Goal: Task Accomplishment & Management: Use online tool/utility

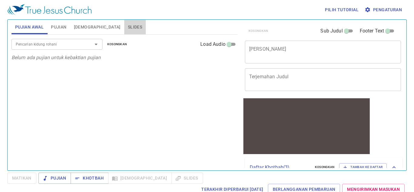
click at [128, 24] on span "Slides" at bounding box center [135, 27] width 14 height 8
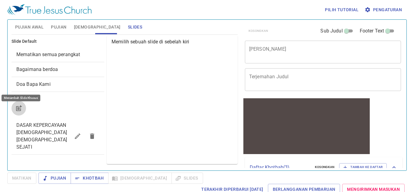
click at [19, 106] on icon "button" at bounding box center [18, 108] width 7 height 7
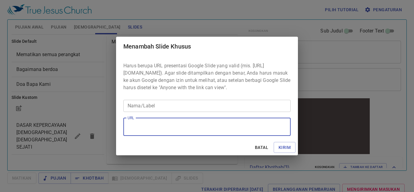
click at [157, 132] on textarea "URL" at bounding box center [207, 127] width 159 height 12
paste textarea "https://docs.google.com/presentation/d/1EUxvLO54ToistvxdCnEDBRXZsDkBWYTC/edit?u…"
type textarea "https://docs.google.com/presentation/d/1EUxvLO54ToistvxdCnEDBRXZsDkBWYTC/edit?u…"
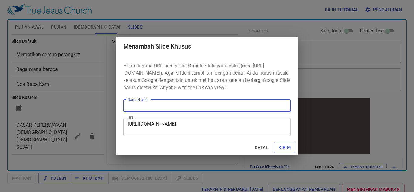
click at [197, 112] on input "Nama/Label" at bounding box center [206, 106] width 167 height 12
paste input "“2 [PERSON_NAME] [DEMOGRAPHIC_DATA]” (2 Taw 3 : 15 - 17)"
type input "“2 [PERSON_NAME] [DEMOGRAPHIC_DATA]” (2 Taw 3 : 15 - 17)"
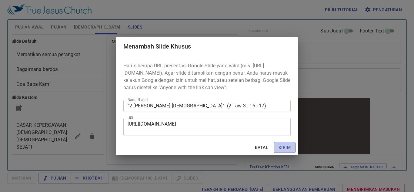
click at [286, 151] on span "Kirim" at bounding box center [285, 148] width 12 height 8
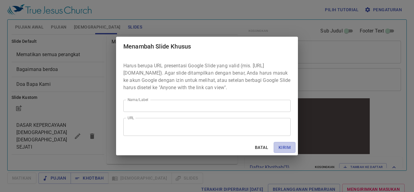
scroll to position [0, 0]
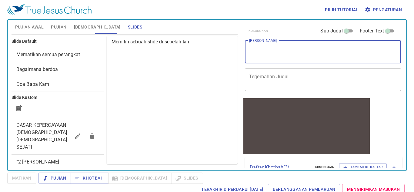
paste textarea "“2 [PERSON_NAME] [DEMOGRAPHIC_DATA]” (2 Taw 3 : 15 - 17)"
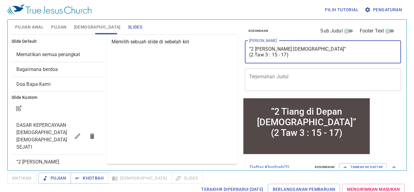
type textarea "“2 [PERSON_NAME] [DEMOGRAPHIC_DATA]” (2 Taw 3 : 15 - 17)"
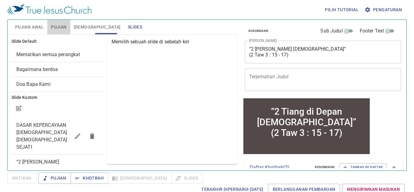
click at [59, 27] on span "Pujian" at bounding box center [58, 27] width 15 height 8
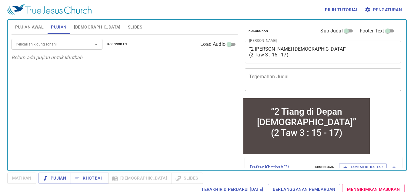
click at [54, 42] on input "Pencarian kidung rohani" at bounding box center [47, 44] width 69 height 7
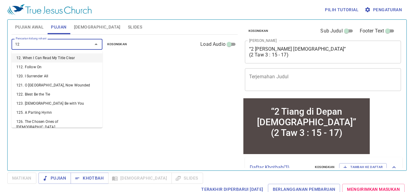
type input "129"
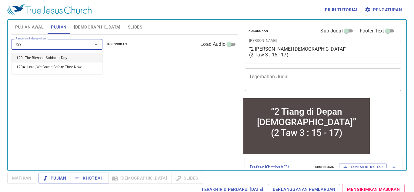
click at [53, 58] on li "129. The Blessed Sabbath Day" at bounding box center [57, 57] width 91 height 9
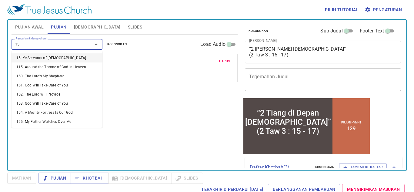
type input "158"
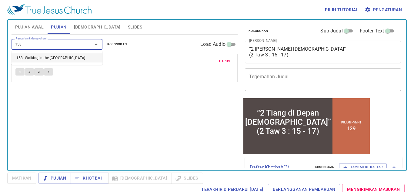
click at [53, 57] on li "158. Walking in the [GEOGRAPHIC_DATA]" at bounding box center [57, 57] width 91 height 9
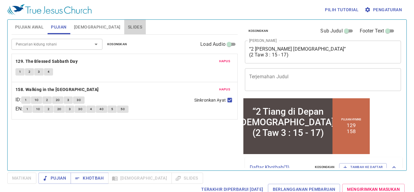
click at [128, 23] on span "Slides" at bounding box center [135, 27] width 14 height 8
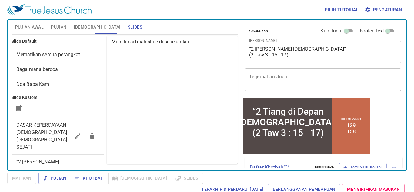
click at [47, 159] on span "“2 [PERSON_NAME] [DEMOGRAPHIC_DATA]” (2 Taw 3 : 15 - 17)" at bounding box center [42, 169] width 53 height 20
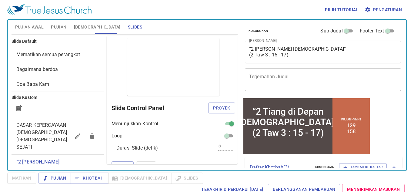
click at [71, 32] on button "[DEMOGRAPHIC_DATA]" at bounding box center [97, 27] width 54 height 15
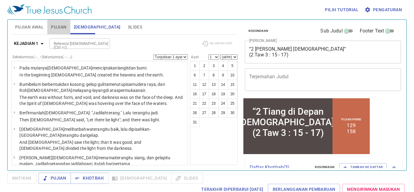
click at [59, 28] on span "Pujian" at bounding box center [58, 27] width 15 height 8
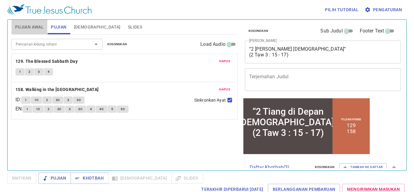
click at [32, 31] on button "Pujian Awal" at bounding box center [30, 27] width 36 height 15
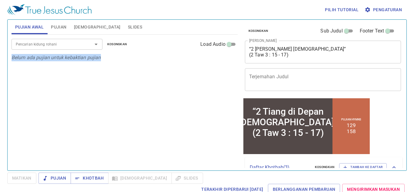
drag, startPoint x: 13, startPoint y: 57, endPoint x: 104, endPoint y: 59, distance: 91.7
click at [104, 59] on p "Belum ada pujian untuk kebaktian pujian" at bounding box center [125, 57] width 226 height 7
click at [100, 61] on div at bounding box center [100, 61] width 0 height 0
click at [59, 181] on div at bounding box center [60, 192] width 121 height 0
click at [169, 181] on div "Close" at bounding box center [207, 192] width 414 height 0
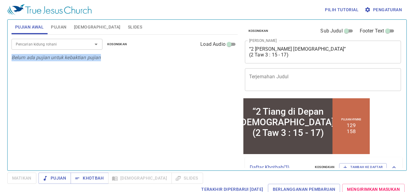
click at [56, 43] on input "Pencarian kidung rohani" at bounding box center [47, 44] width 69 height 7
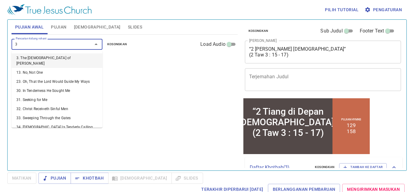
type input "34"
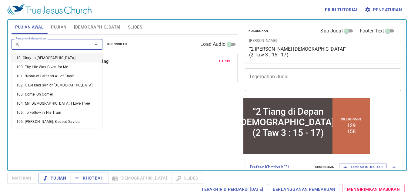
type input "106"
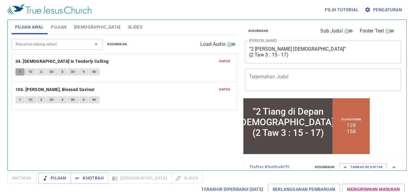
click at [23, 70] on button "1" at bounding box center [19, 71] width 9 height 7
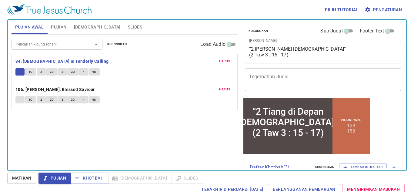
click at [19, 103] on div "1 1C 2 2C 3 3C 4 4C" at bounding box center [124, 100] width 218 height 9
click at [18, 101] on button "1" at bounding box center [19, 99] width 9 height 7
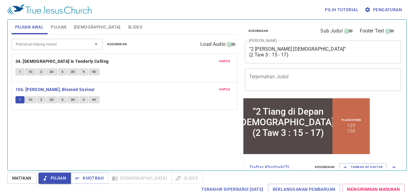
click at [50, 174] on button "Pujian" at bounding box center [55, 178] width 32 height 11
click at [0, 0] on button "Khotbah" at bounding box center [0, 0] width 0 height 0
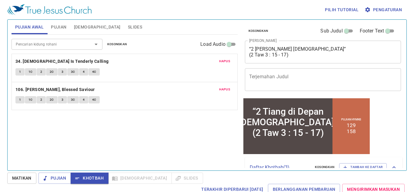
click at [58, 30] on span "Pujian" at bounding box center [58, 27] width 15 height 8
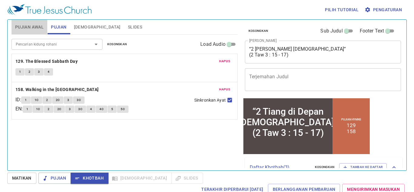
click at [32, 28] on span "Pujian Awal" at bounding box center [29, 27] width 29 height 8
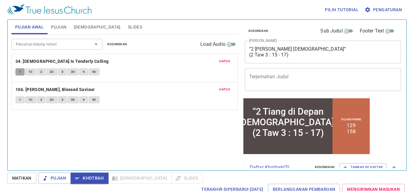
click at [21, 71] on span "1" at bounding box center [20, 71] width 2 height 5
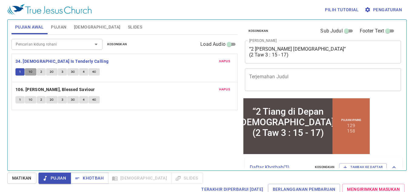
click at [30, 72] on span "1C" at bounding box center [31, 71] width 4 height 5
click at [40, 71] on span "2" at bounding box center [41, 71] width 2 height 5
click at [52, 70] on span "2C" at bounding box center [52, 71] width 4 height 5
click at [62, 71] on span "3" at bounding box center [63, 71] width 2 height 5
click at [72, 72] on span "3C" at bounding box center [73, 71] width 4 height 5
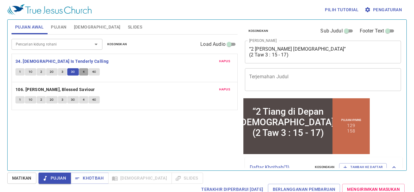
click at [84, 73] on span "4" at bounding box center [84, 71] width 2 height 5
click at [92, 71] on span "4C" at bounding box center [94, 71] width 4 height 5
click at [65, 174] on button "Pujian" at bounding box center [55, 178] width 32 height 11
click at [18, 100] on button "1" at bounding box center [19, 99] width 9 height 7
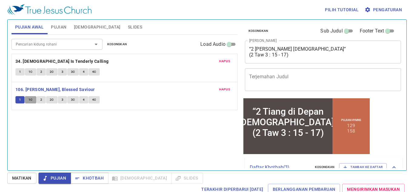
click at [31, 100] on span "1C" at bounding box center [31, 99] width 4 height 5
click at [41, 101] on span "2" at bounding box center [41, 99] width 2 height 5
click at [52, 99] on span "2C" at bounding box center [52, 99] width 4 height 5
click at [62, 103] on button "3" at bounding box center [62, 99] width 9 height 7
click at [72, 102] on span "3C" at bounding box center [73, 99] width 4 height 5
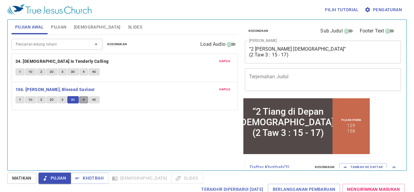
click at [83, 101] on span "4" at bounding box center [84, 99] width 2 height 5
click at [93, 101] on span "4C" at bounding box center [94, 99] width 4 height 5
click at [88, 180] on span "Khotbah" at bounding box center [90, 178] width 28 height 8
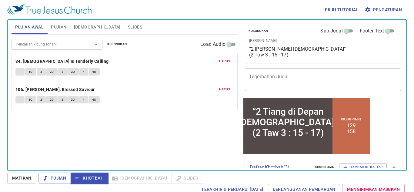
click at [67, 23] on button "Pujian" at bounding box center [58, 27] width 23 height 15
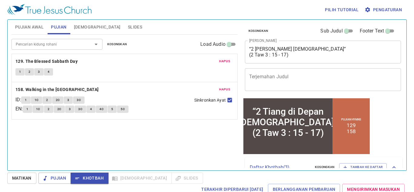
click at [20, 71] on span "1" at bounding box center [20, 71] width 2 height 5
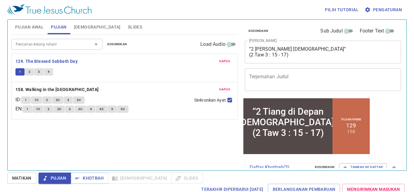
click at [32, 71] on button "2" at bounding box center [29, 71] width 9 height 7
click at [38, 73] on span "3" at bounding box center [39, 71] width 2 height 5
click at [48, 72] on span "4" at bounding box center [49, 71] width 2 height 5
click at [128, 27] on span "Slides" at bounding box center [135, 27] width 14 height 8
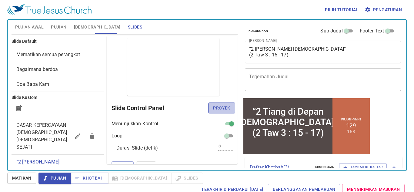
click at [214, 105] on span "Proyek" at bounding box center [221, 108] width 17 height 8
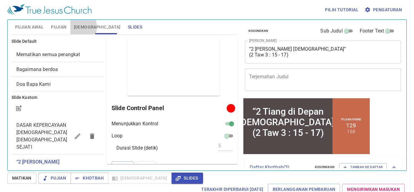
click at [78, 27] on span "[DEMOGRAPHIC_DATA]" at bounding box center [97, 27] width 47 height 8
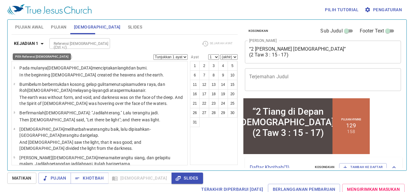
click at [39, 39] on button "Kejadian 1" at bounding box center [30, 43] width 37 height 11
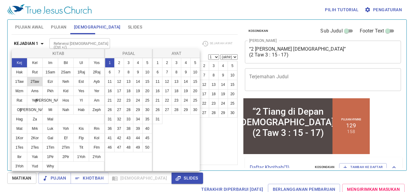
click at [35, 80] on button "2Taw" at bounding box center [35, 82] width 16 height 10
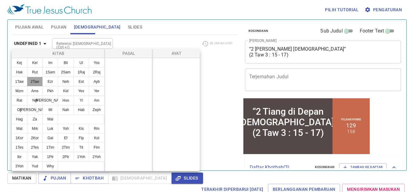
click at [36, 81] on button "2Taw" at bounding box center [35, 82] width 16 height 10
click at [17, 83] on button "1Taw" at bounding box center [20, 82] width 16 height 10
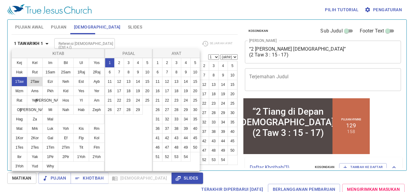
click at [32, 83] on button "2Taw" at bounding box center [35, 82] width 16 height 10
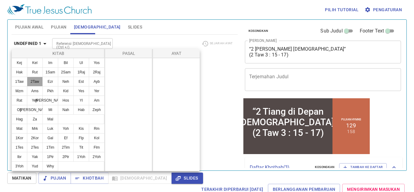
click at [32, 83] on button "2Taw" at bounding box center [35, 82] width 16 height 10
click at [22, 82] on button "1Taw" at bounding box center [20, 82] width 16 height 10
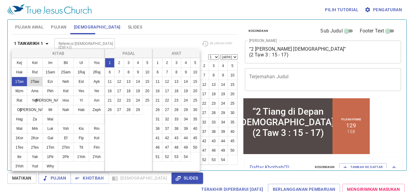
click at [34, 83] on button "2Taw" at bounding box center [35, 82] width 16 height 10
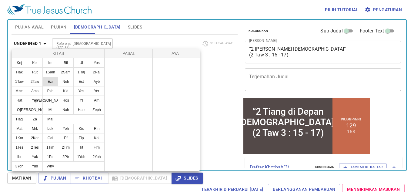
click at [48, 83] on button "Ezr" at bounding box center [50, 82] width 16 height 10
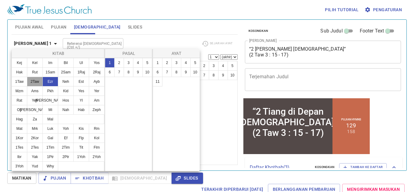
click at [38, 82] on button "2Taw" at bounding box center [35, 82] width 16 height 10
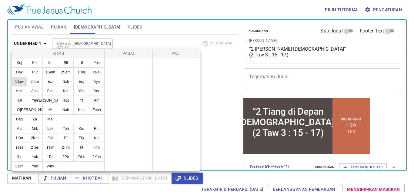
click at [22, 82] on button "1Taw" at bounding box center [20, 82] width 16 height 10
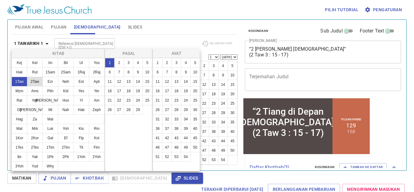
click at [39, 82] on button "2Taw" at bounding box center [35, 82] width 16 height 10
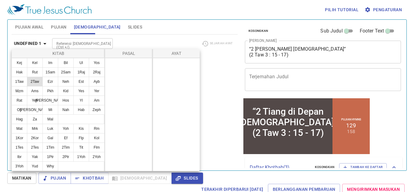
click at [39, 82] on button "2Taw" at bounding box center [35, 82] width 16 height 10
click at [0, 0] on div at bounding box center [0, 0] width 0 height 0
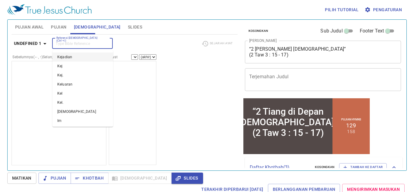
click at [59, 44] on input "Referensi [DEMOGRAPHIC_DATA] (Ctrl +/)" at bounding box center [77, 43] width 47 height 7
click at [73, 57] on li "2 Tawarikh" at bounding box center [82, 56] width 61 height 9
type input "2 t"
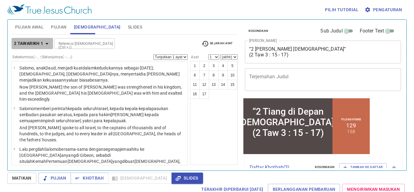
click at [46, 42] on icon "button" at bounding box center [46, 43] width 7 height 7
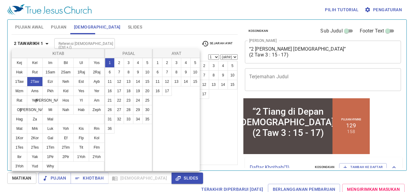
click at [46, 42] on div at bounding box center [207, 96] width 414 height 192
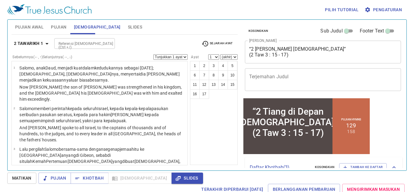
click at [46, 42] on icon "button" at bounding box center [46, 43] width 7 height 7
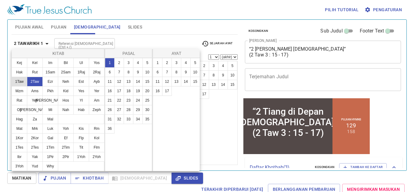
click at [22, 80] on button "1Taw" at bounding box center [20, 82] width 16 height 10
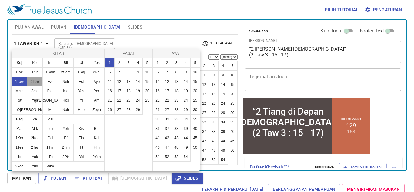
click at [33, 82] on button "2Taw" at bounding box center [35, 82] width 16 height 10
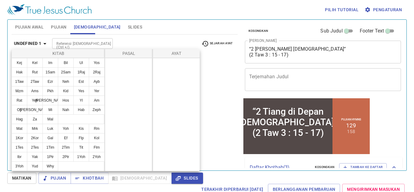
click at [59, 45] on div at bounding box center [207, 96] width 414 height 192
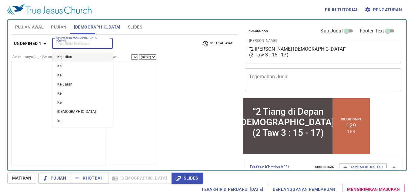
click at [62, 45] on input "Referensi [DEMOGRAPHIC_DATA] (Ctrl +/)" at bounding box center [77, 43] width 47 height 7
click at [70, 55] on li "2 Tawarikh" at bounding box center [82, 56] width 61 height 9
type input "2 t"
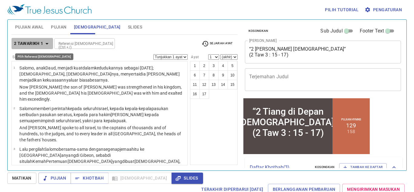
click at [25, 40] on b "2 Tawarikh 1" at bounding box center [28, 44] width 29 height 8
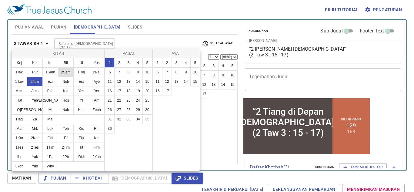
click at [64, 69] on button "2Sam" at bounding box center [66, 72] width 16 height 10
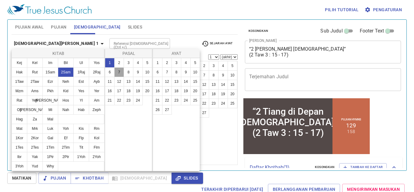
click at [119, 71] on button "7" at bounding box center [119, 72] width 10 height 10
click at [158, 89] on button "16" at bounding box center [158, 91] width 10 height 10
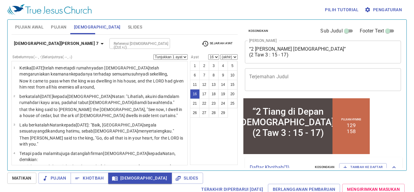
scroll to position [0, 0]
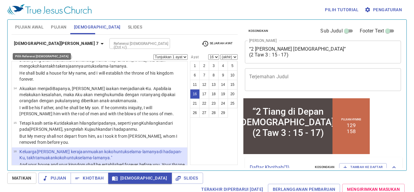
click at [37, 45] on b "2 Samuel 7" at bounding box center [56, 44] width 85 height 8
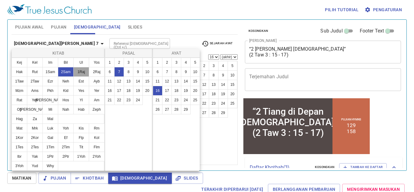
click at [78, 73] on button "1Raj" at bounding box center [81, 72] width 16 height 10
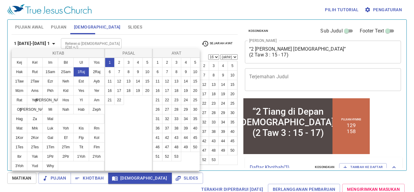
scroll to position [0, 0]
click at [147, 71] on button "10" at bounding box center [148, 72] width 10 height 10
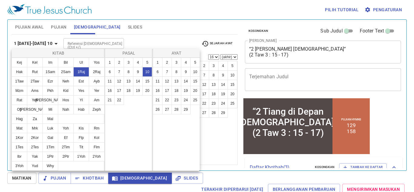
click at [156, 176] on div at bounding box center [207, 96] width 414 height 192
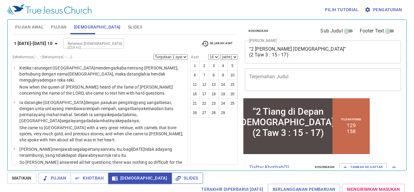
click at [177, 178] on span "Slides" at bounding box center [188, 178] width 22 height 8
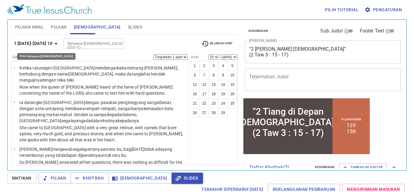
click at [42, 42] on b "1 Raja-raja 10" at bounding box center [33, 44] width 39 height 8
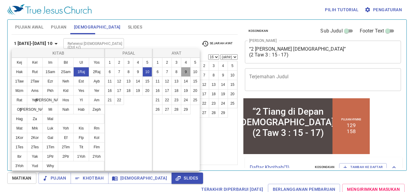
click at [185, 71] on button "9" at bounding box center [186, 72] width 10 height 10
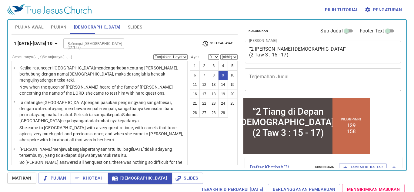
scroll to position [245, 0]
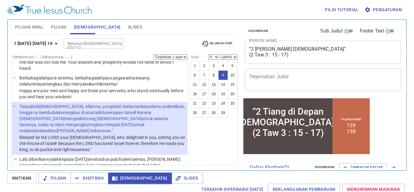
click at [45, 45] on b "1 Raja-raja 10" at bounding box center [33, 44] width 39 height 8
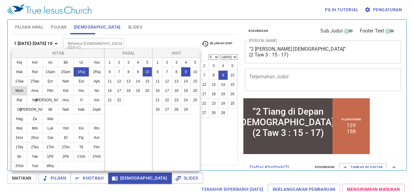
click at [17, 92] on button "Mzm" at bounding box center [20, 91] width 16 height 10
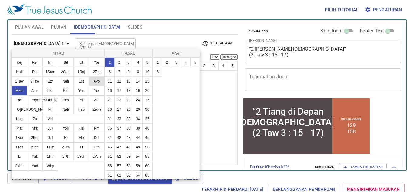
scroll to position [0, 0]
click at [119, 129] on button "37" at bounding box center [119, 128] width 10 height 10
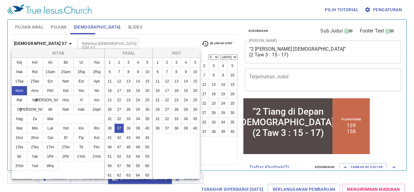
click at [157, 181] on div at bounding box center [207, 96] width 414 height 192
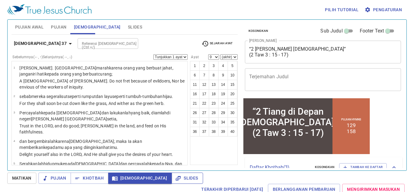
click at [177, 177] on span "Slides" at bounding box center [188, 178] width 22 height 8
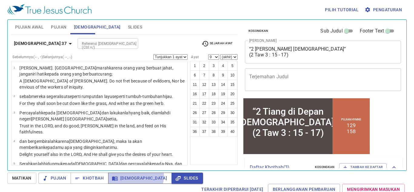
click at [0, 0] on span "[DEMOGRAPHIC_DATA]" at bounding box center [0, 0] width 0 height 0
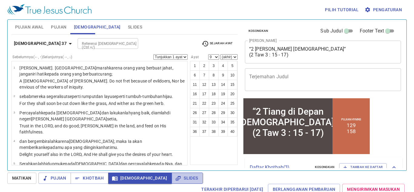
click at [177, 176] on span "Slides" at bounding box center [188, 178] width 22 height 8
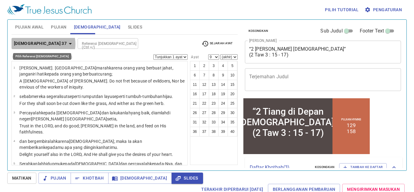
click at [67, 44] on icon "button" at bounding box center [70, 43] width 7 height 7
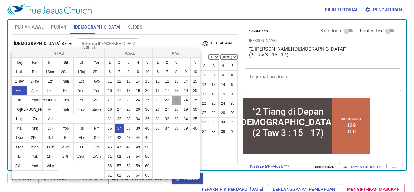
click at [176, 102] on button "23" at bounding box center [177, 100] width 10 height 10
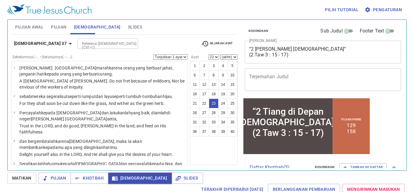
scroll to position [495, 0]
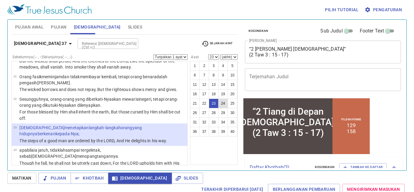
click at [224, 104] on button "24" at bounding box center [223, 104] width 10 height 10
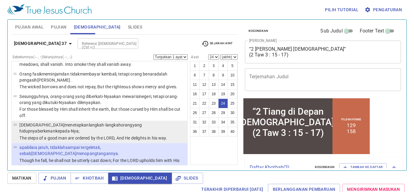
scroll to position [501, 0]
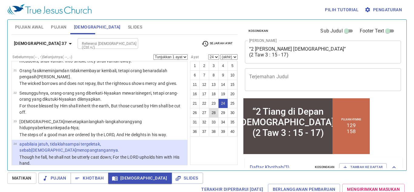
drag, startPoint x: 231, startPoint y: 103, endPoint x: 215, endPoint y: 112, distance: 18.5
click at [218, 111] on ul "1 2 3 4 5 6 7 8 9 10 11 12 13 14 15 16 17 18 19 20 21 22 23 24 25 26 27 28 29 3…" at bounding box center [214, 98] width 47 height 75
click at [214, 112] on button "28" at bounding box center [214, 113] width 10 height 10
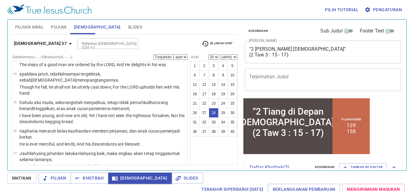
scroll to position [568, 0]
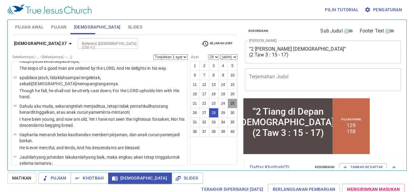
click at [230, 102] on button "25" at bounding box center [233, 104] width 10 height 10
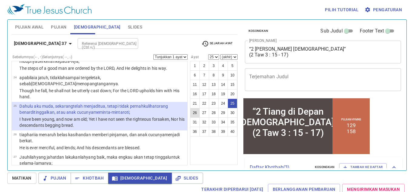
click at [193, 112] on button "26" at bounding box center [195, 113] width 10 height 10
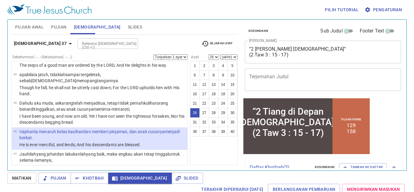
scroll to position [574, 0]
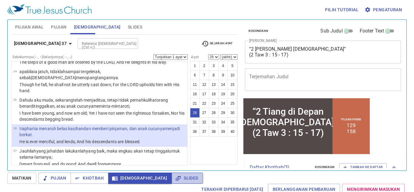
click at [177, 177] on span "Slides" at bounding box center [188, 178] width 22 height 8
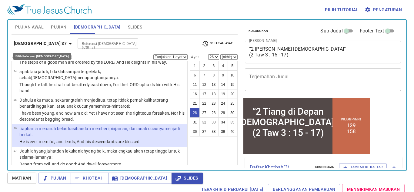
click at [67, 44] on icon "button" at bounding box center [70, 43] width 7 height 7
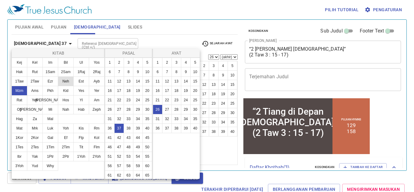
click at [67, 80] on button "Neh" at bounding box center [66, 81] width 16 height 10
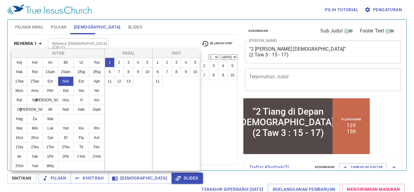
scroll to position [0, 0]
click at [127, 72] on button "8" at bounding box center [129, 72] width 10 height 10
click at [194, 71] on button "10" at bounding box center [196, 72] width 10 height 10
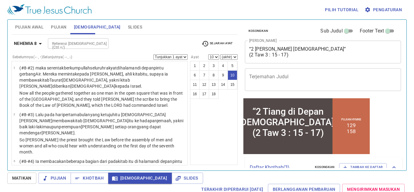
scroll to position [340, 0]
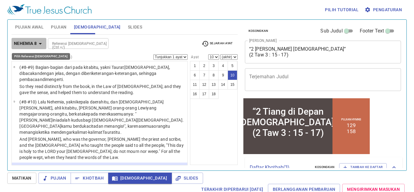
click at [33, 42] on b "Nehemia 8" at bounding box center [25, 44] width 23 height 8
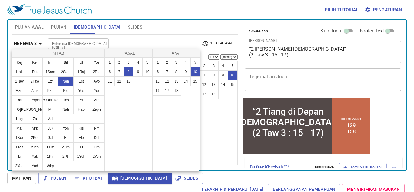
click at [36, 40] on div at bounding box center [207, 96] width 414 height 192
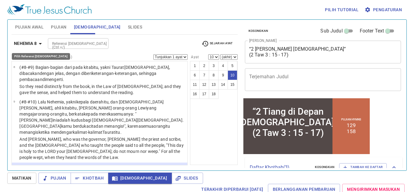
click at [38, 41] on icon "button" at bounding box center [40, 43] width 7 height 7
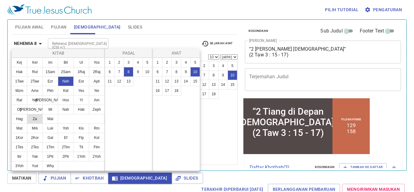
click at [38, 120] on button "Za" at bounding box center [35, 119] width 16 height 10
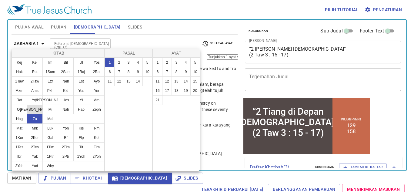
scroll to position [0, 0]
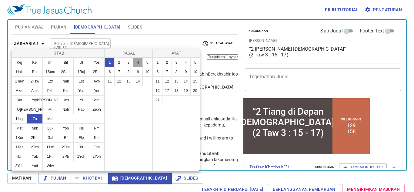
click at [135, 64] on button "4" at bounding box center [138, 63] width 10 height 10
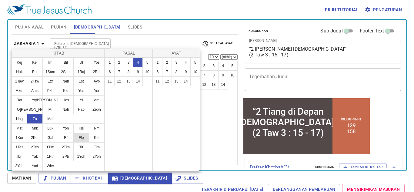
click at [83, 137] on button "Flp" at bounding box center [81, 138] width 16 height 10
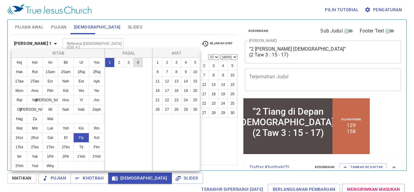
click at [136, 63] on button "4" at bounding box center [138, 63] width 10 height 10
click at [176, 82] on button "13" at bounding box center [177, 81] width 10 height 10
select select "13"
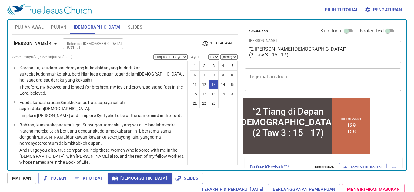
scroll to position [337, 0]
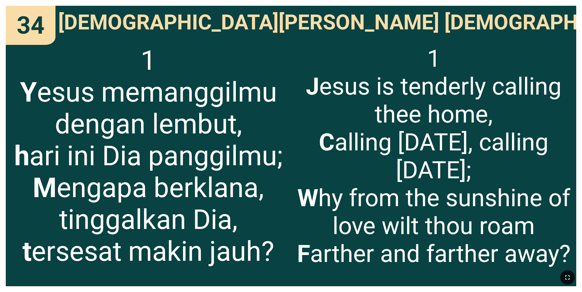
click at [242, 186] on icon "button" at bounding box center [567, 277] width 7 height 7
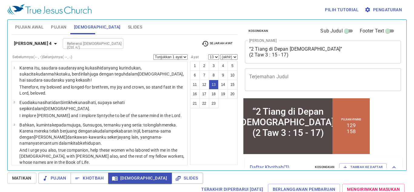
scroll to position [337, 0]
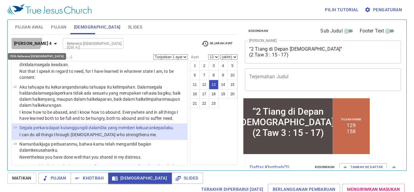
click at [25, 40] on b "Filipi 4" at bounding box center [33, 44] width 38 height 8
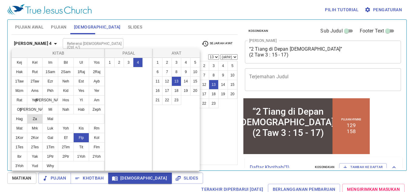
click at [0, 0] on button "Za" at bounding box center [0, 0] width 0 height 0
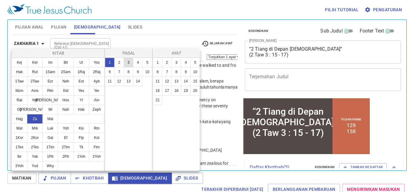
scroll to position [0, 0]
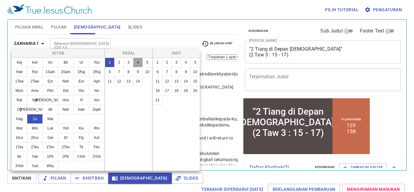
click at [0, 0] on button "4" at bounding box center [0, 0] width 0 height 0
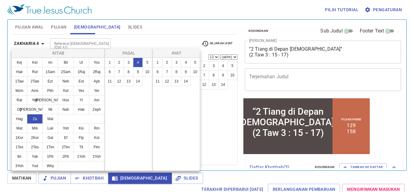
click at [34, 43] on div at bounding box center [207, 96] width 414 height 192
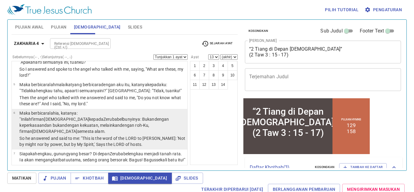
scroll to position [112, 0]
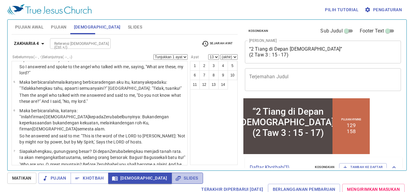
click at [0, 0] on span "Slides" at bounding box center [0, 0] width 0 height 0
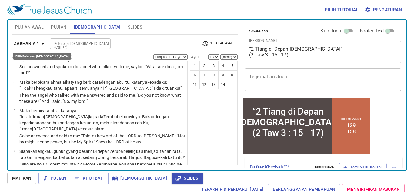
click at [40, 40] on icon "button" at bounding box center [42, 43] width 7 height 7
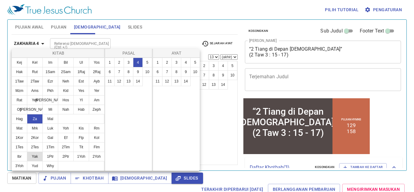
click at [34, 154] on button "Yak" at bounding box center [35, 157] width 16 height 10
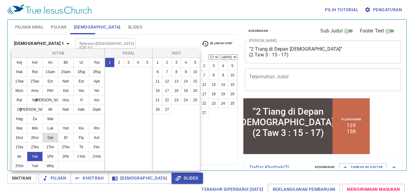
scroll to position [0, 0]
click at [118, 66] on button "2" at bounding box center [119, 63] width 10 height 10
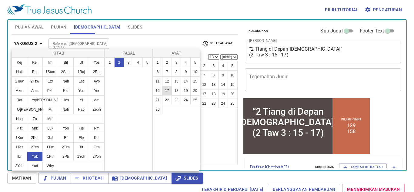
click at [167, 90] on button "17" at bounding box center [167, 91] width 10 height 10
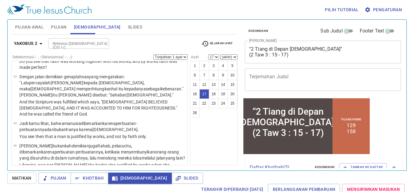
scroll to position [667, 0]
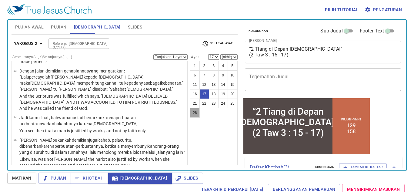
click at [196, 112] on button "26" at bounding box center [195, 113] width 10 height 10
click at [0, 0] on span "Slides" at bounding box center [0, 0] width 0 height 0
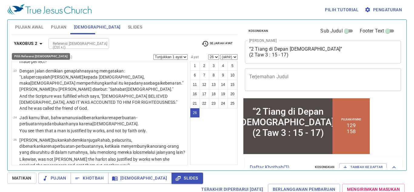
click at [30, 38] on button "Yakobus 2" at bounding box center [30, 43] width 36 height 11
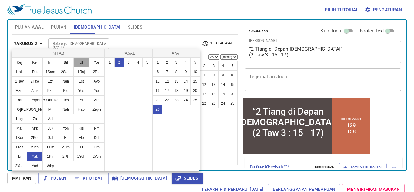
click at [0, 0] on button "Ul" at bounding box center [0, 0] width 0 height 0
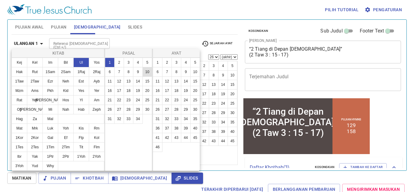
scroll to position [0, 0]
click at [0, 0] on button "8" at bounding box center [0, 0] width 0 height 0
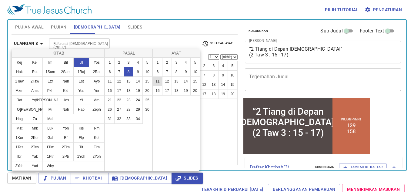
click at [0, 0] on button "11" at bounding box center [0, 0] width 0 height 0
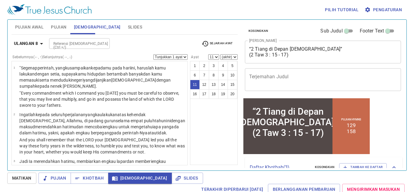
scroll to position [314, 0]
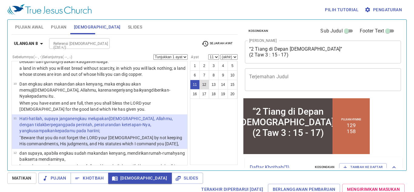
click at [206, 83] on button "12" at bounding box center [205, 85] width 10 height 10
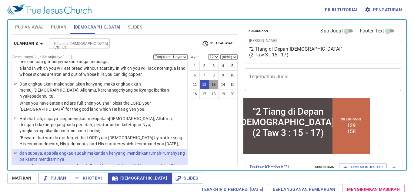
click at [215, 86] on button "13" at bounding box center [214, 85] width 10 height 10
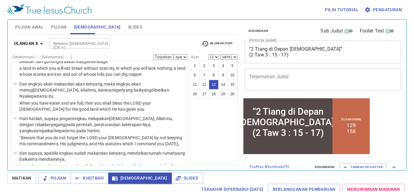
scroll to position [374, 0]
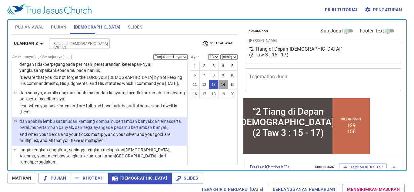
click at [223, 85] on button "14" at bounding box center [223, 85] width 10 height 10
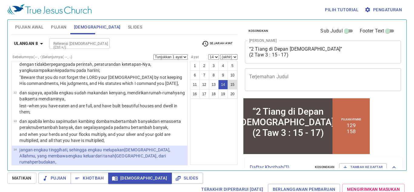
click at [233, 87] on button "15" at bounding box center [233, 85] width 10 height 10
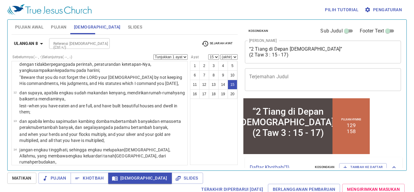
scroll to position [437, 0]
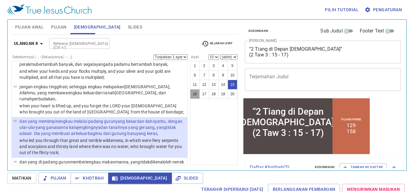
click at [195, 94] on button "16" at bounding box center [195, 94] width 10 height 10
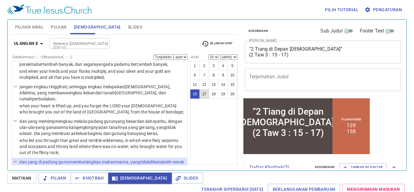
scroll to position [475, 0]
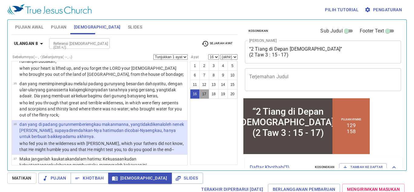
click at [202, 96] on button "17" at bounding box center [205, 94] width 10 height 10
select select "17"
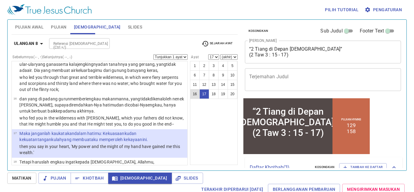
scroll to position [501, 0]
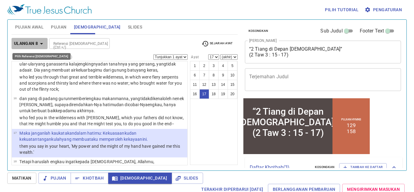
click at [34, 46] on b "Ulangan 8" at bounding box center [26, 44] width 24 height 8
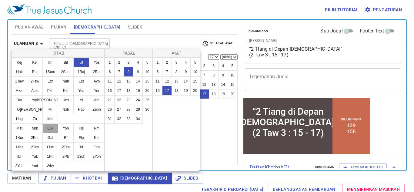
click at [0, 0] on button "Luk" at bounding box center [0, 0] width 0 height 0
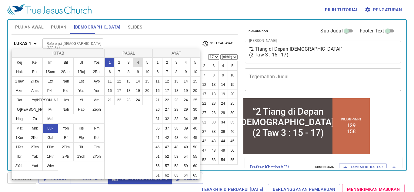
scroll to position [0, 0]
click at [146, 62] on button "5" at bounding box center [148, 63] width 10 height 10
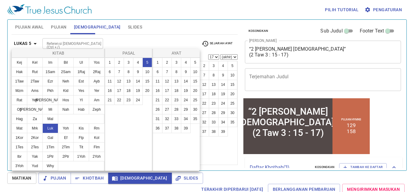
scroll to position [0, 0]
click at [31, 41] on div at bounding box center [207, 96] width 414 height 192
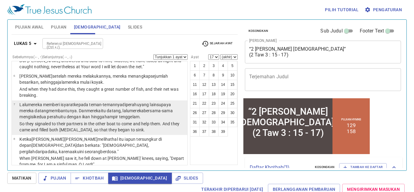
scroll to position [156, 0]
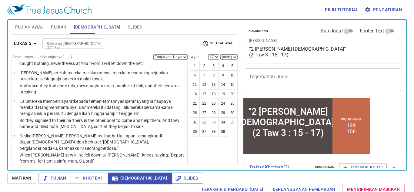
click at [177, 177] on span "Slides" at bounding box center [188, 178] width 22 height 8
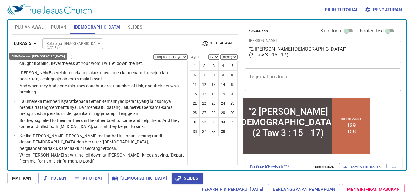
click at [32, 45] on icon "button" at bounding box center [35, 43] width 7 height 7
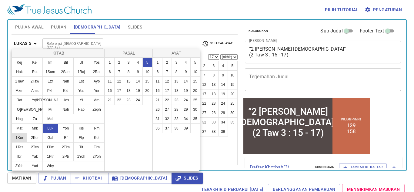
click at [24, 138] on button "1Kor" at bounding box center [20, 138] width 16 height 10
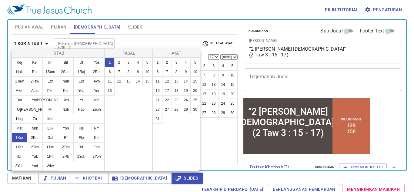
scroll to position [0, 0]
click at [145, 83] on button "15" at bounding box center [148, 81] width 10 height 10
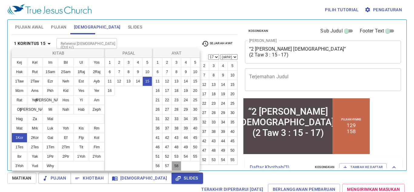
click at [178, 167] on button "58" at bounding box center [177, 166] width 10 height 10
select select "58"
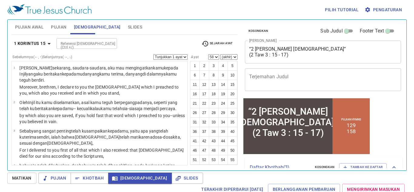
scroll to position [1459, 0]
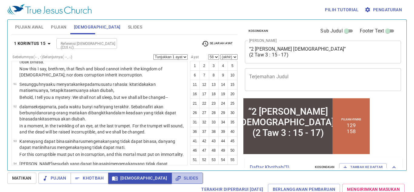
click at [177, 177] on span "Slides" at bounding box center [188, 178] width 22 height 8
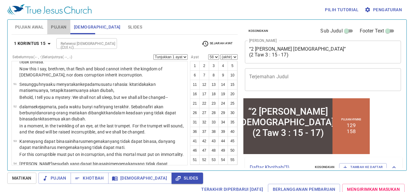
click at [61, 26] on span "Pujian" at bounding box center [58, 27] width 15 height 8
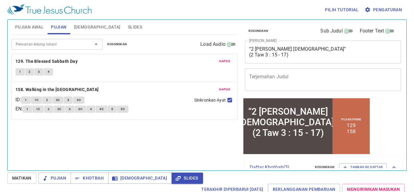
click at [25, 97] on button "1" at bounding box center [25, 99] width 9 height 7
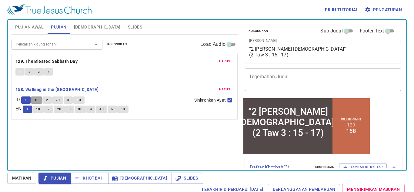
click at [38, 100] on span "1C" at bounding box center [37, 99] width 4 height 5
click at [48, 99] on span "2" at bounding box center [47, 99] width 2 height 5
click at [59, 98] on span "2C" at bounding box center [58, 99] width 4 height 5
click at [69, 99] on span "3" at bounding box center [68, 99] width 2 height 5
click at [81, 101] on span "3C" at bounding box center [79, 99] width 4 height 5
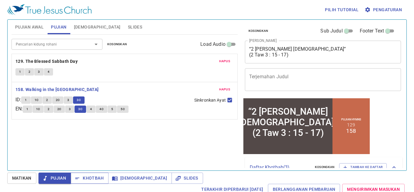
click at [0, 0] on span "Khotbah" at bounding box center [0, 0] width 0 height 0
